Goal: Task Accomplishment & Management: Use online tool/utility

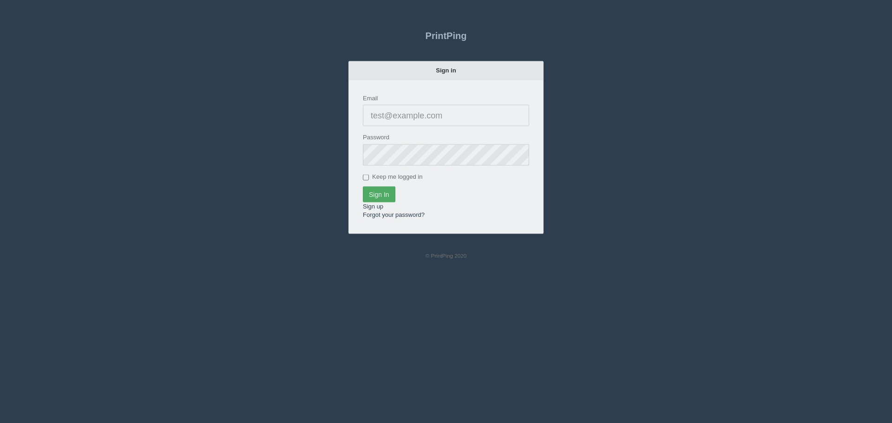
type input "[PERSON_NAME][EMAIL_ADDRESS][DOMAIN_NAME]"
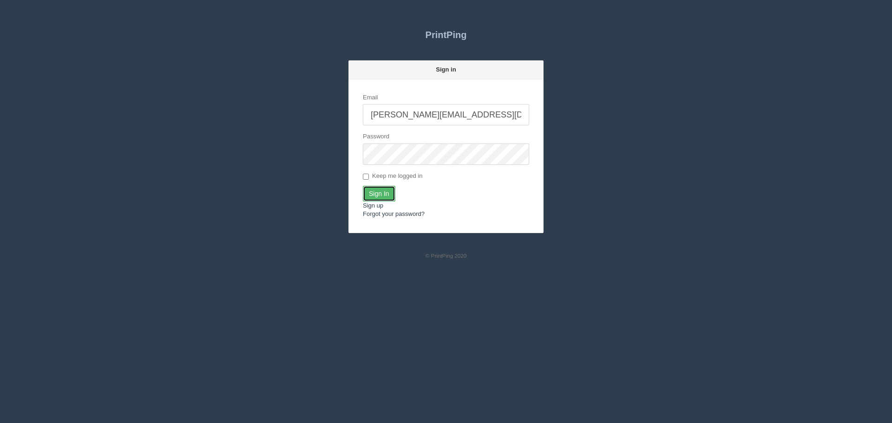
click at [372, 188] on input "Sign In" at bounding box center [379, 194] width 33 height 16
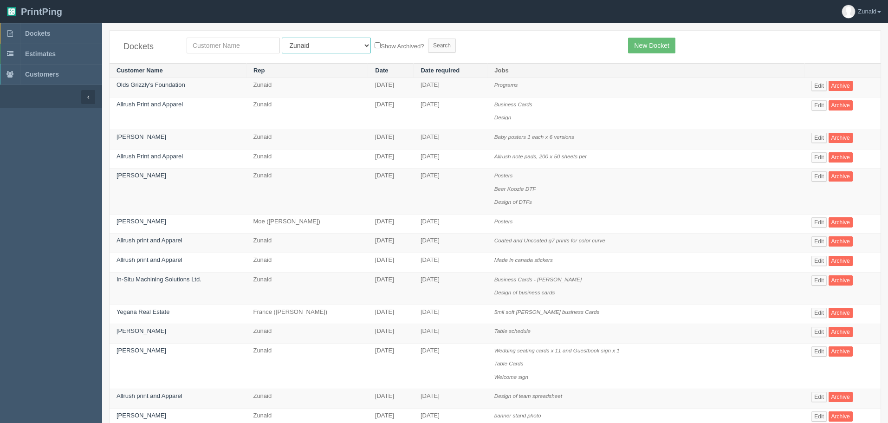
click at [316, 39] on select "All Users Ali Ali Test 1 Aly Amy Ankit Arif Brandon Dan France Greg Jim Mark Ma…" at bounding box center [326, 46] width 89 height 16
select select "11"
click at [282, 38] on select "All Users Ali Ali Test 1 Aly Amy Ankit Arif Brandon Dan France Greg Jim Mark Ma…" at bounding box center [326, 46] width 89 height 16
click at [238, 48] on input "text" at bounding box center [233, 46] width 93 height 16
type input "smart"
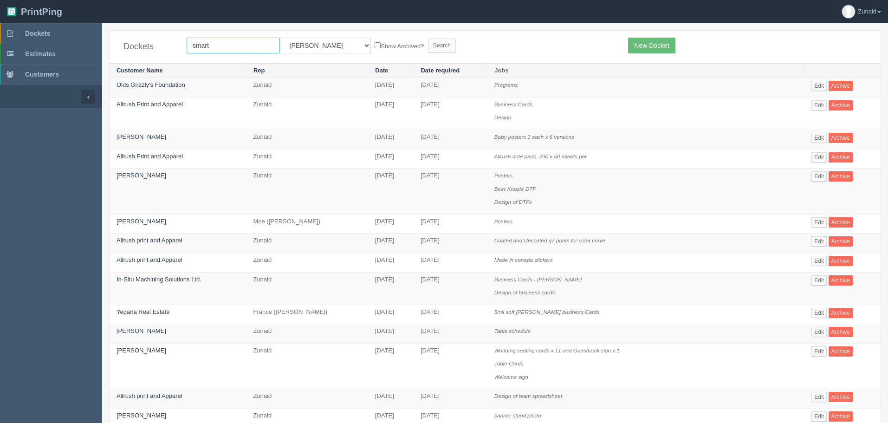
click at [428, 39] on input "Search" at bounding box center [442, 46] width 28 height 14
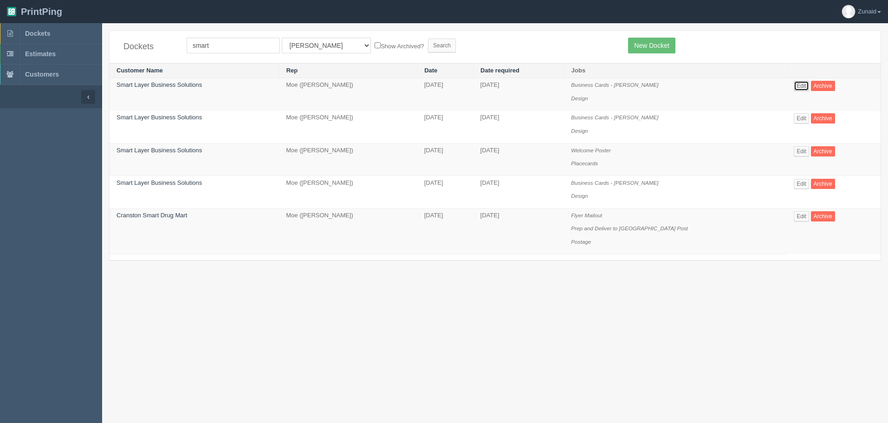
click at [795, 84] on link "Edit" at bounding box center [801, 86] width 15 height 10
